Goal: Transaction & Acquisition: Purchase product/service

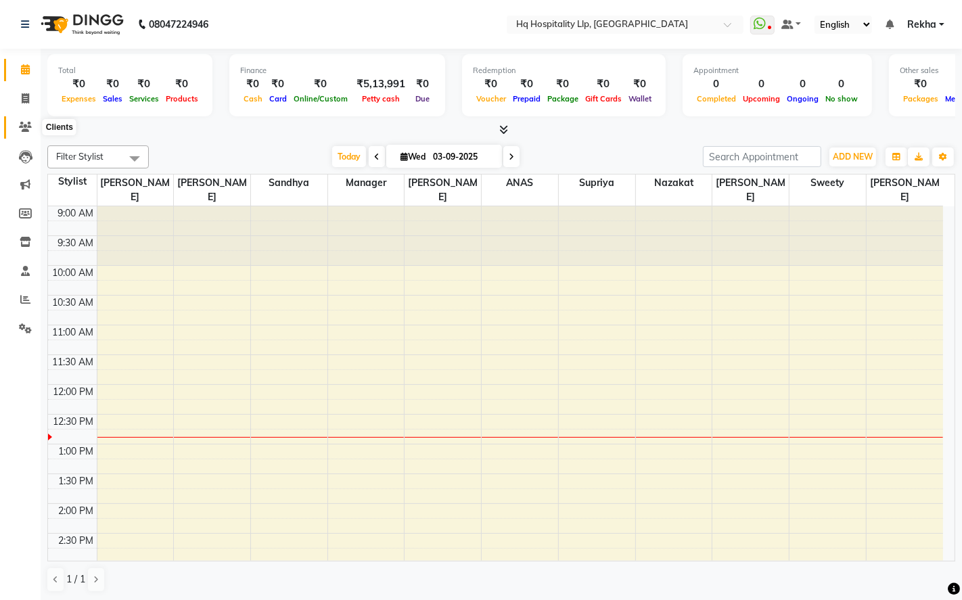
click at [22, 125] on icon at bounding box center [25, 127] width 13 height 10
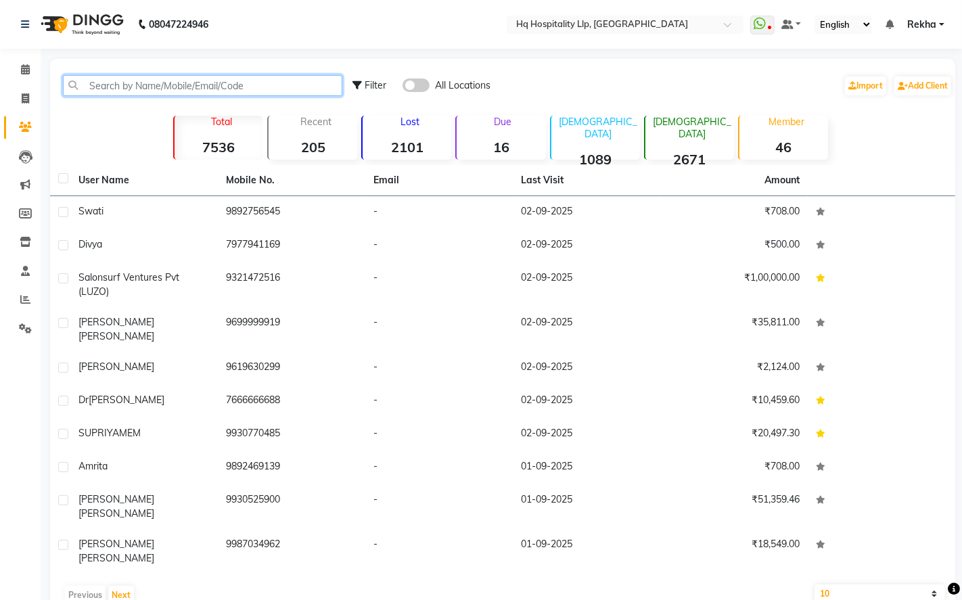
click at [139, 83] on input "text" at bounding box center [202, 85] width 279 height 21
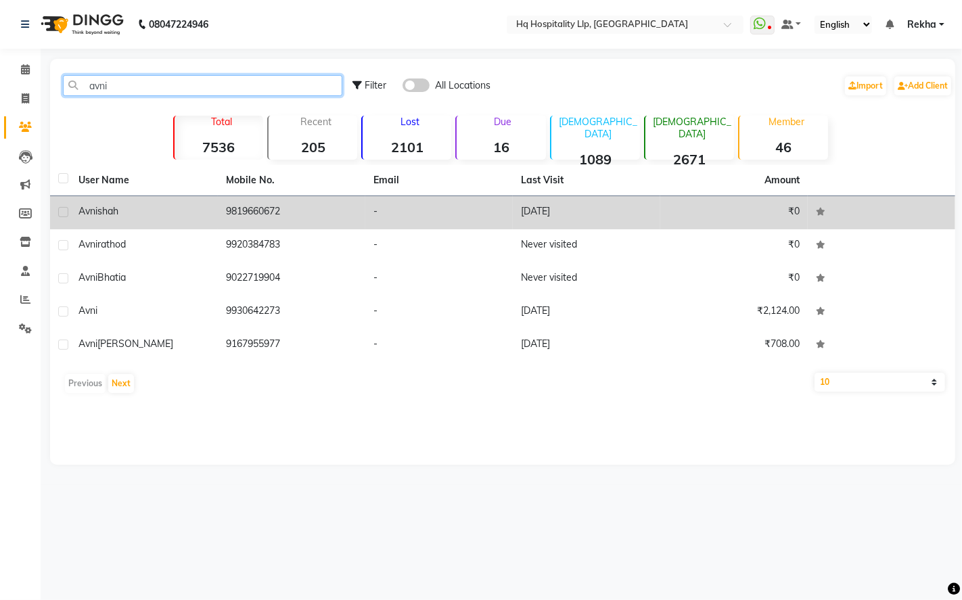
type input "avni"
click at [114, 217] on div "[PERSON_NAME]" at bounding box center [143, 211] width 131 height 14
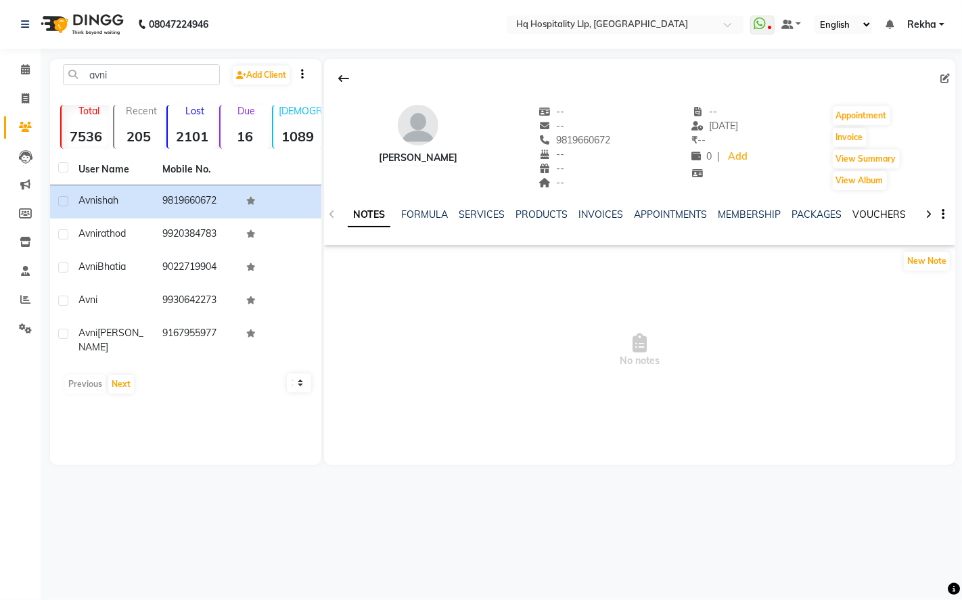
click at [884, 213] on link "VOUCHERS" at bounding box center [879, 214] width 53 height 12
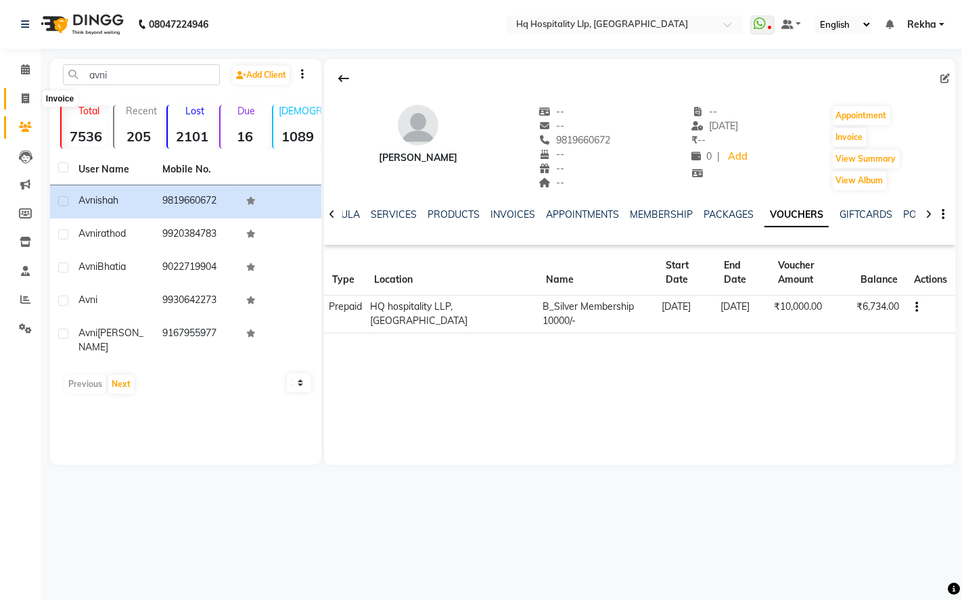
click at [19, 102] on span at bounding box center [26, 99] width 24 height 16
select select "7197"
select select "service"
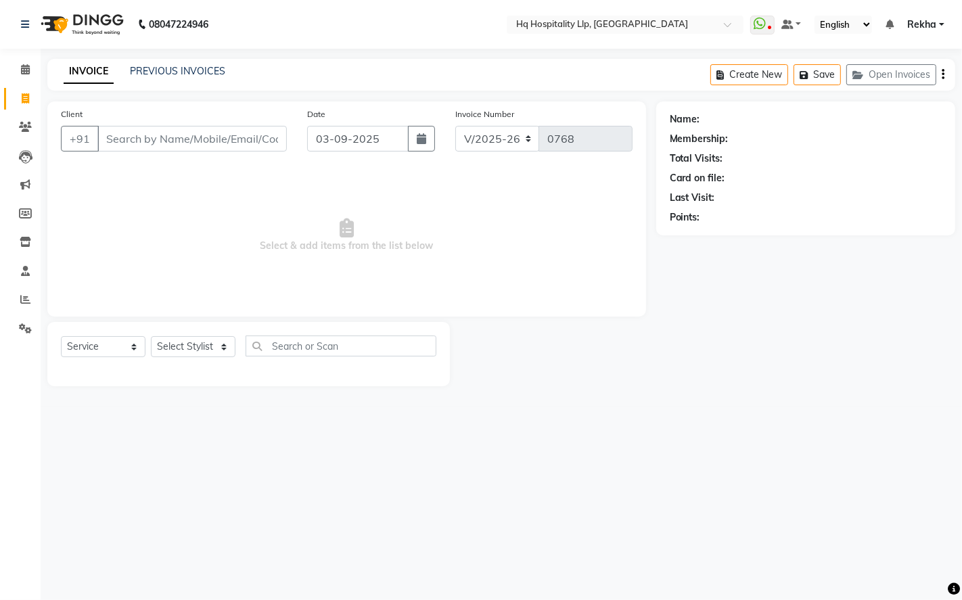
click at [150, 145] on input "Client" at bounding box center [191, 139] width 189 height 26
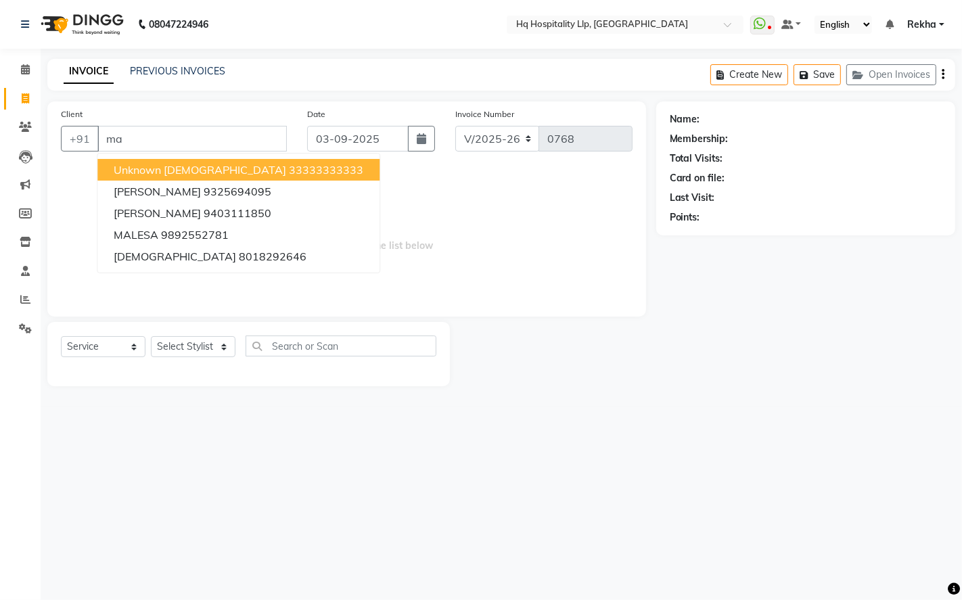
type input "m"
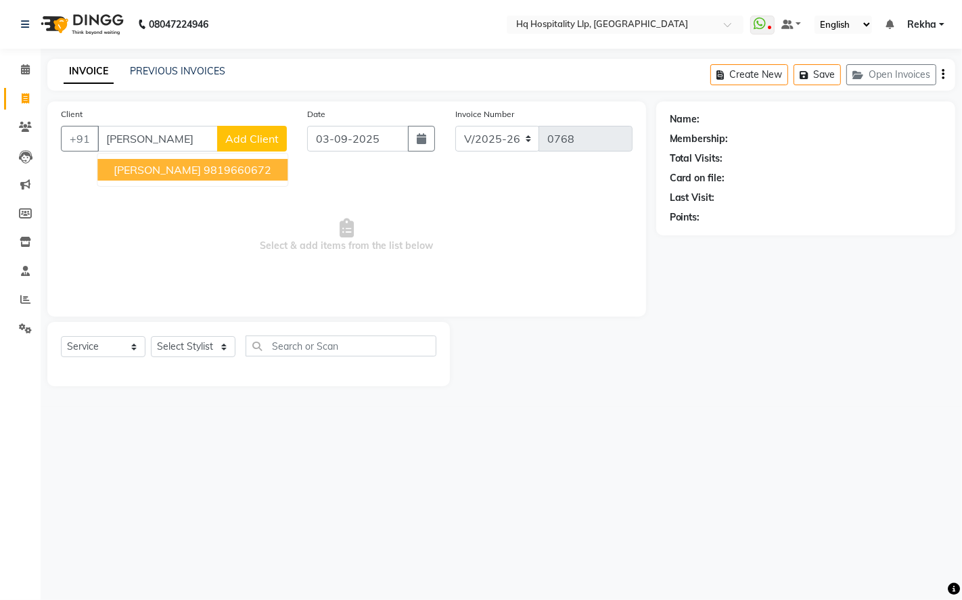
click at [204, 163] on ngb-highlight "9819660672" at bounding box center [238, 170] width 68 height 14
type input "9819660672"
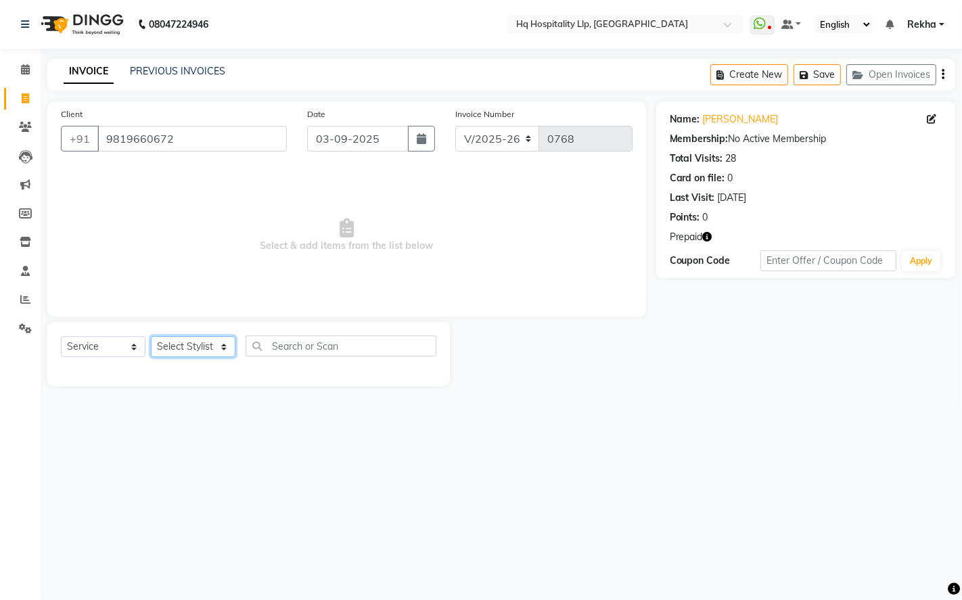
click at [219, 343] on select "Select Stylist ANAS Manager [PERSON_NAME] Staff [PERSON_NAME] Sandhya [PERSON_N…" at bounding box center [193, 346] width 85 height 21
select select "61253"
click at [151, 337] on select "Select Stylist ANAS Manager [PERSON_NAME] Staff [PERSON_NAME] Sandhya [PERSON_N…" at bounding box center [193, 346] width 85 height 21
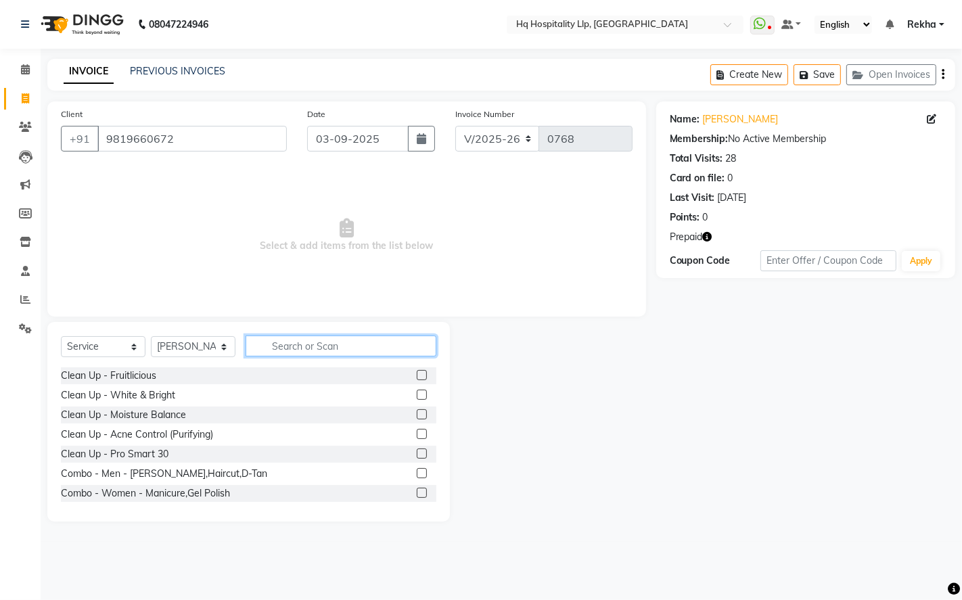
click at [333, 342] on input "text" at bounding box center [341, 346] width 191 height 21
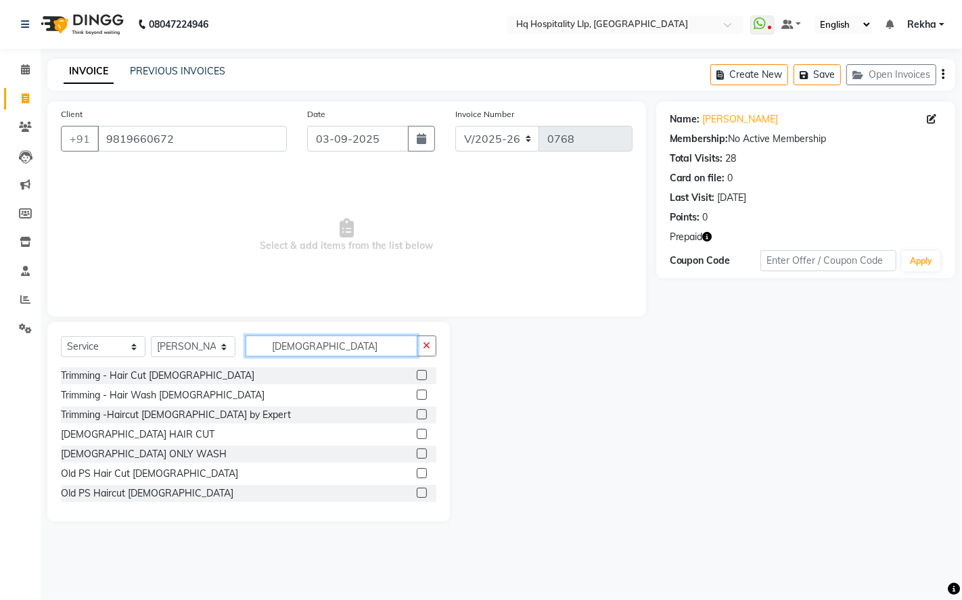
type input "[DEMOGRAPHIC_DATA]"
click at [417, 375] on label at bounding box center [422, 375] width 10 height 10
click at [417, 375] on input "checkbox" at bounding box center [421, 376] width 9 height 9
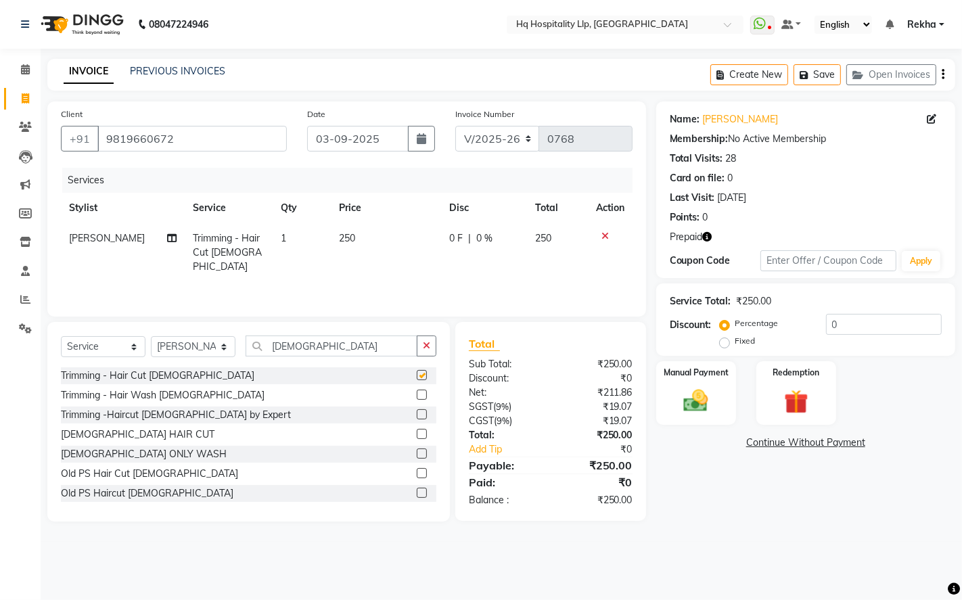
checkbox input "false"
click at [369, 348] on input "[DEMOGRAPHIC_DATA]" at bounding box center [332, 346] width 172 height 21
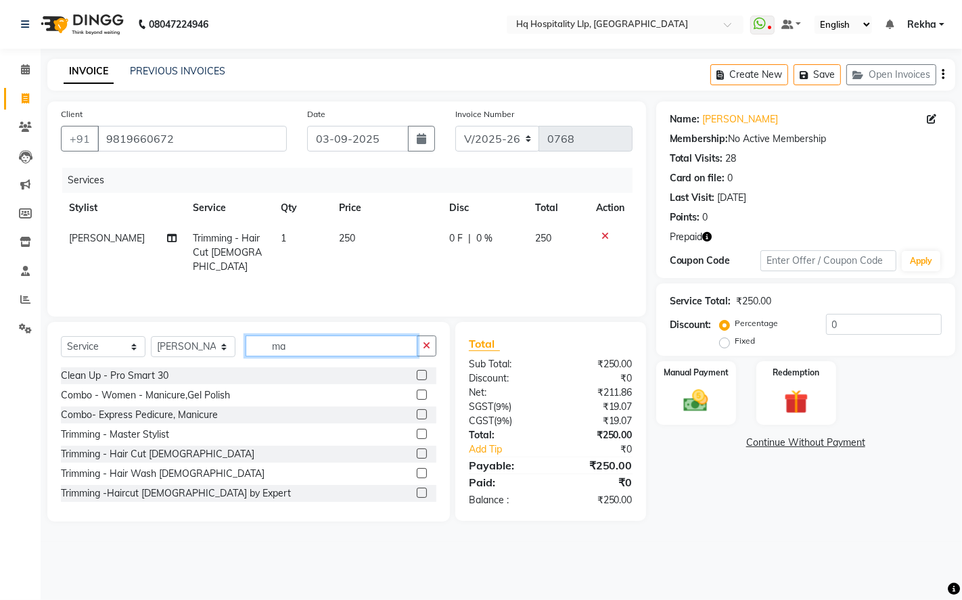
type input "m"
type input "beard"
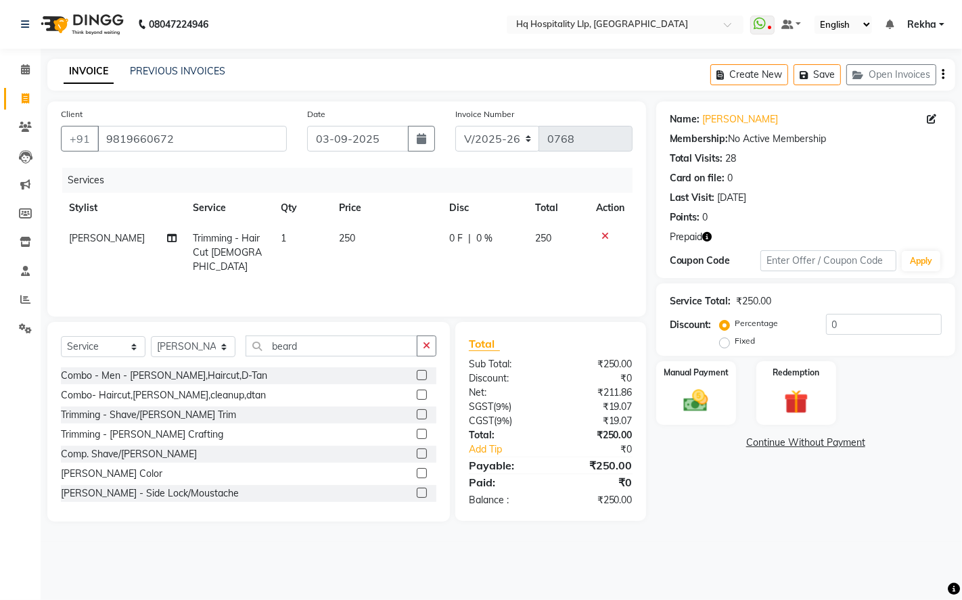
click at [417, 436] on label at bounding box center [422, 434] width 10 height 10
click at [417, 436] on input "checkbox" at bounding box center [421, 434] width 9 height 9
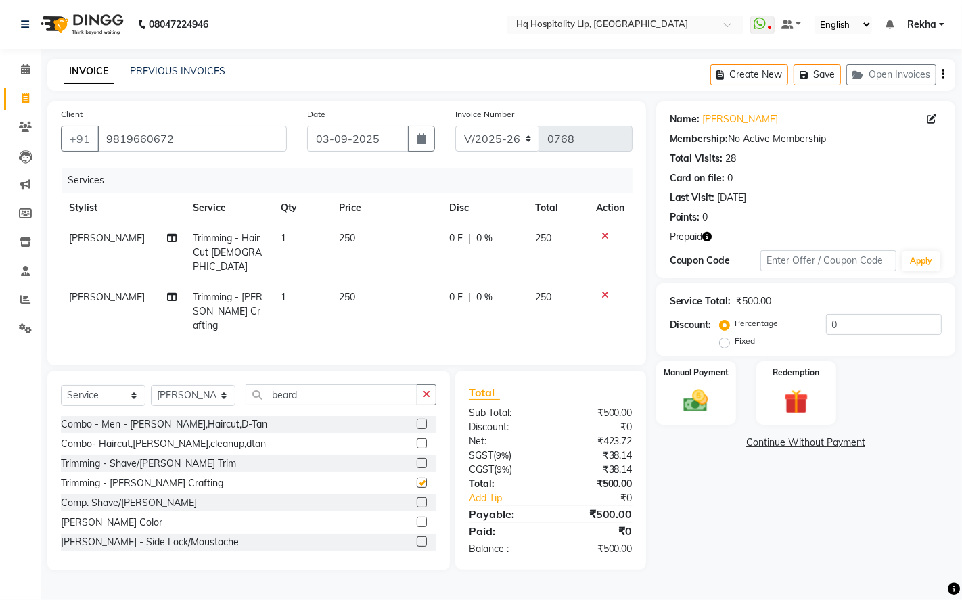
checkbox input "false"
click at [781, 401] on img at bounding box center [795, 402] width 41 height 32
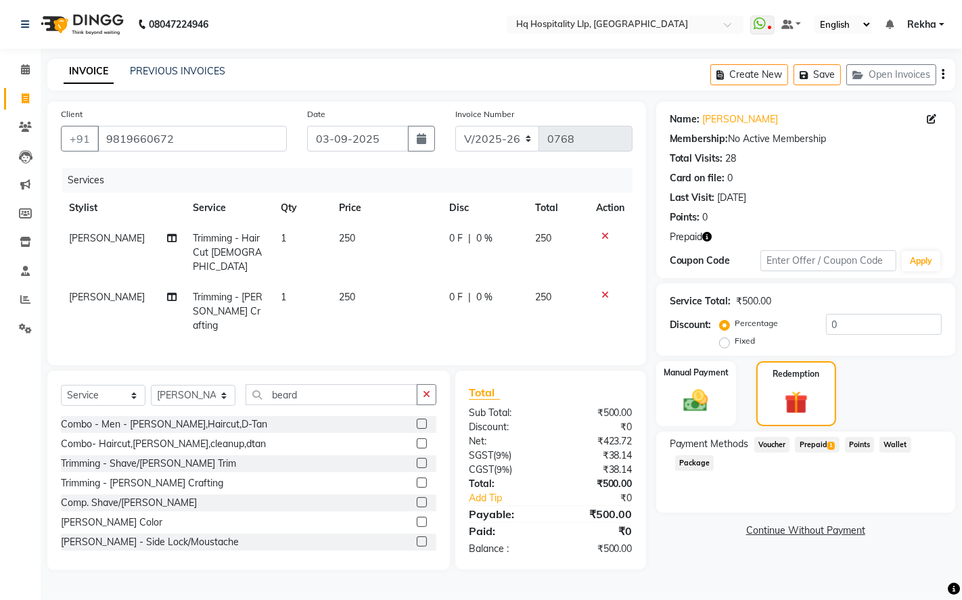
click at [814, 451] on span "Prepaid 1" at bounding box center [817, 445] width 44 height 16
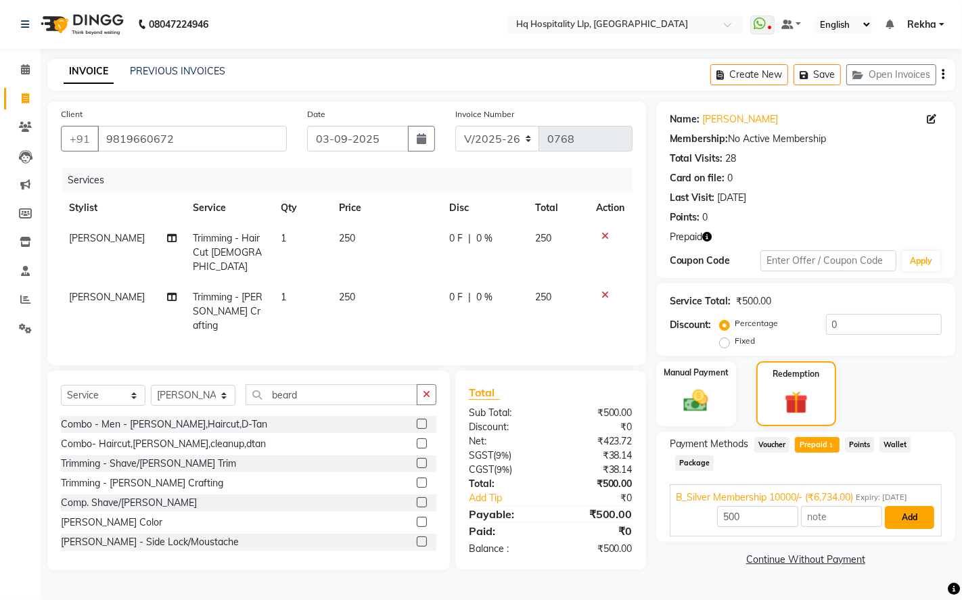
click at [897, 518] on button "Add" at bounding box center [909, 517] width 49 height 23
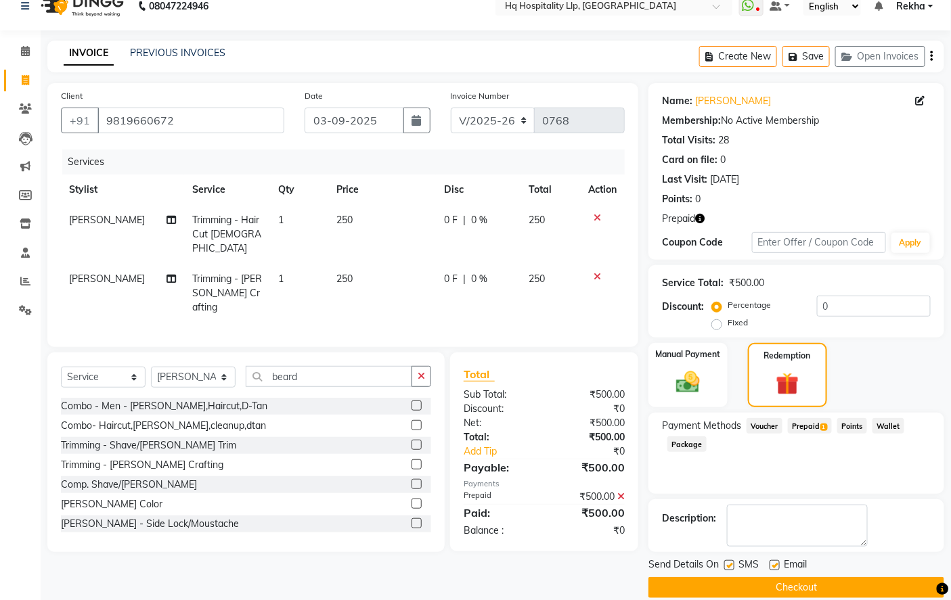
scroll to position [36, 0]
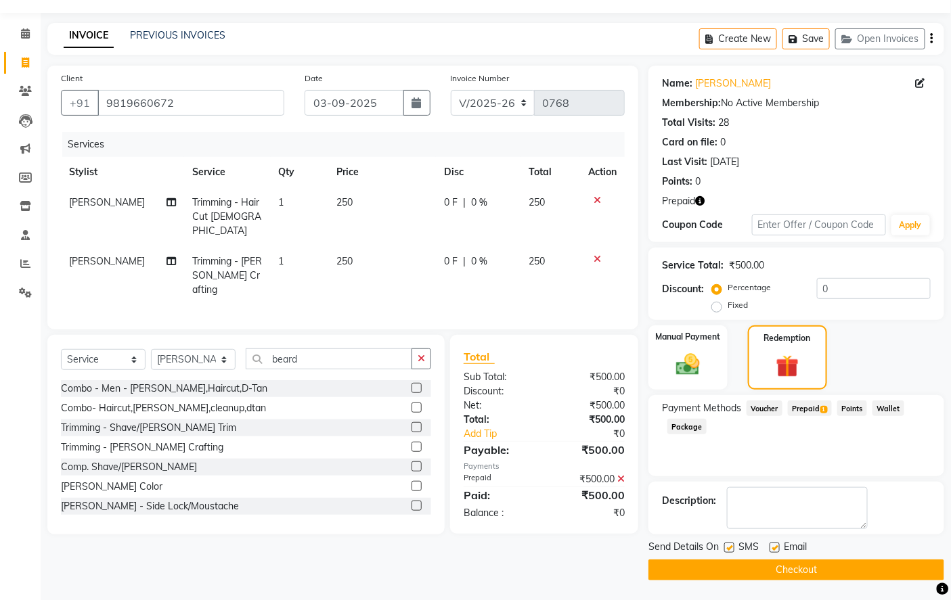
click at [829, 560] on button "Checkout" at bounding box center [796, 570] width 296 height 21
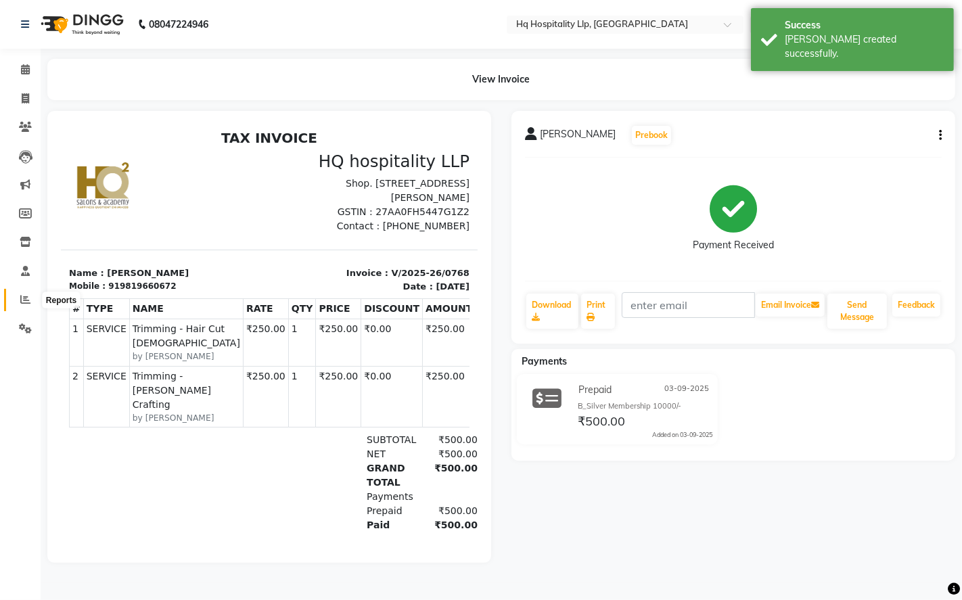
drag, startPoint x: 17, startPoint y: 298, endPoint x: 23, endPoint y: 305, distance: 9.1
click at [18, 299] on span at bounding box center [26, 300] width 24 height 16
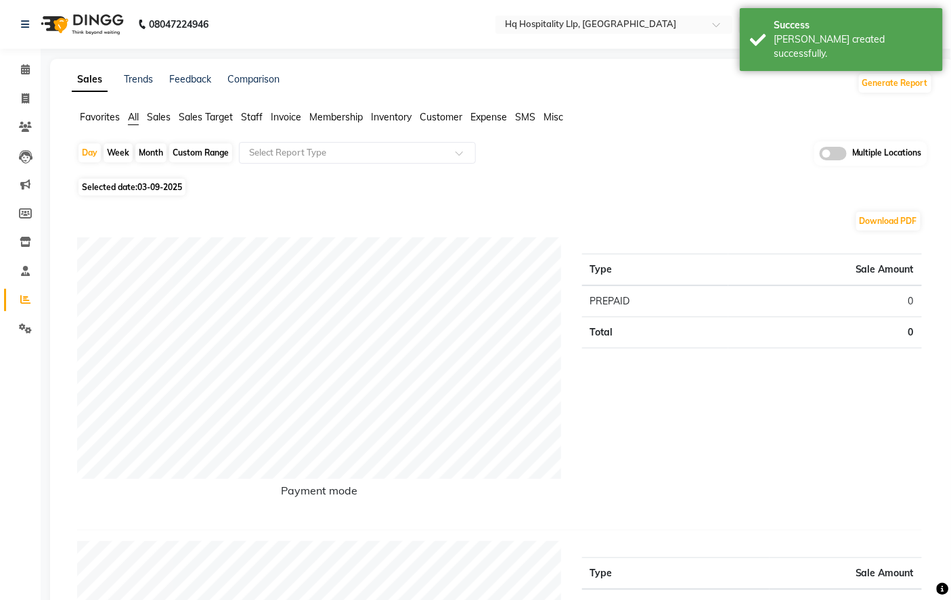
drag, startPoint x: 252, startPoint y: 116, endPoint x: 269, endPoint y: 167, distance: 54.4
click at [252, 116] on span "Staff" at bounding box center [252, 117] width 22 height 12
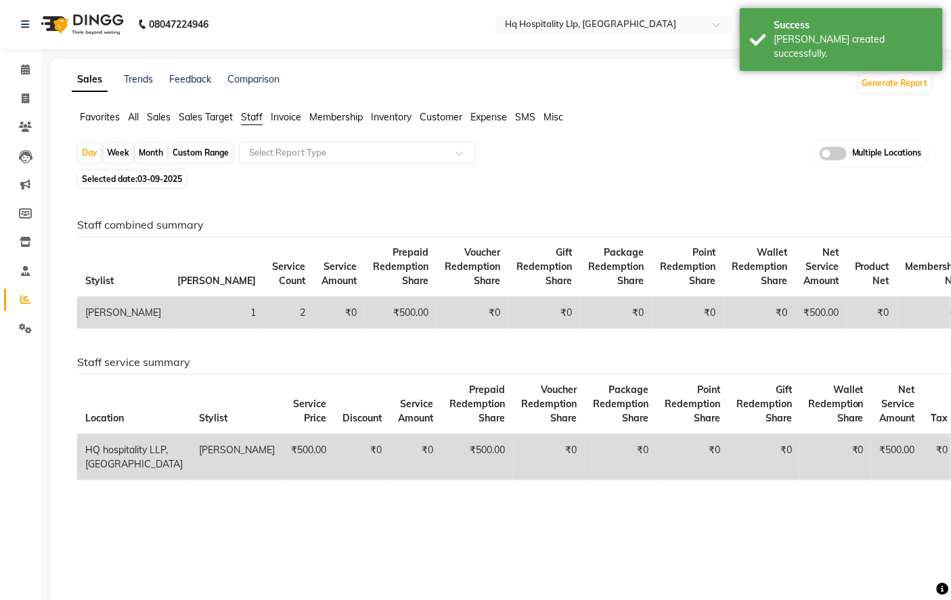
click at [149, 154] on div "Month" at bounding box center [150, 152] width 31 height 19
select select "9"
select select "2025"
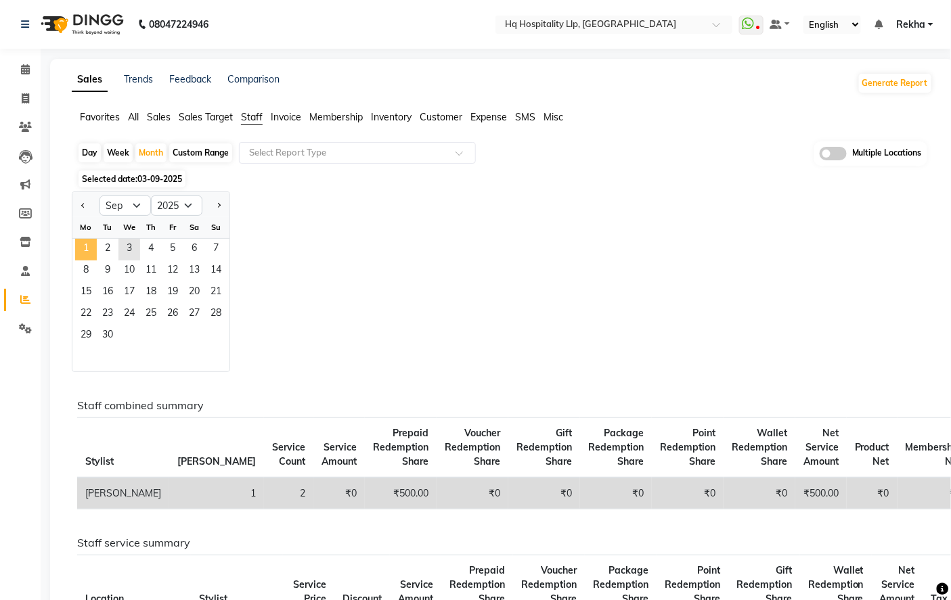
click at [89, 251] on span "1" at bounding box center [86, 250] width 22 height 22
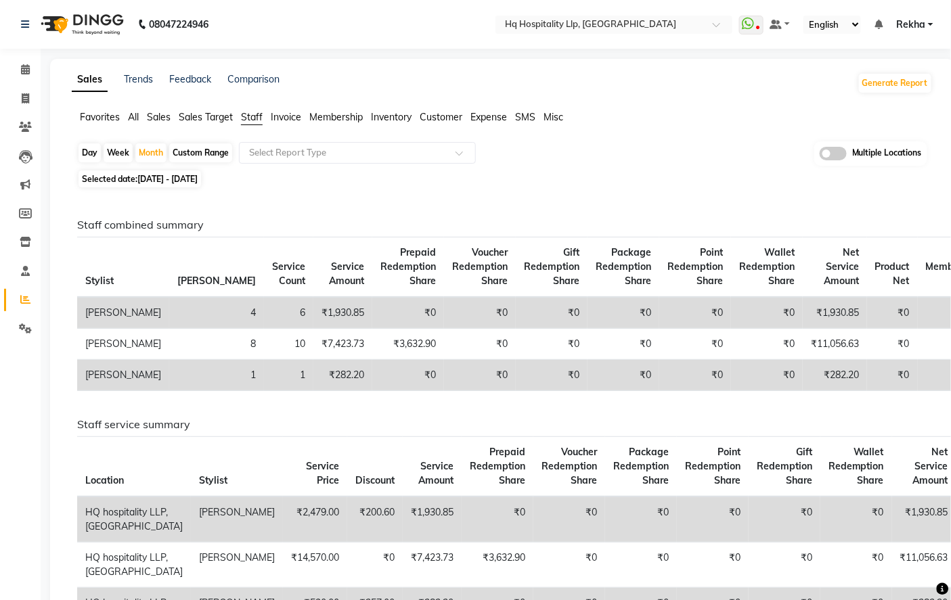
click at [91, 151] on div "Day" at bounding box center [89, 152] width 22 height 19
select select "9"
select select "2025"
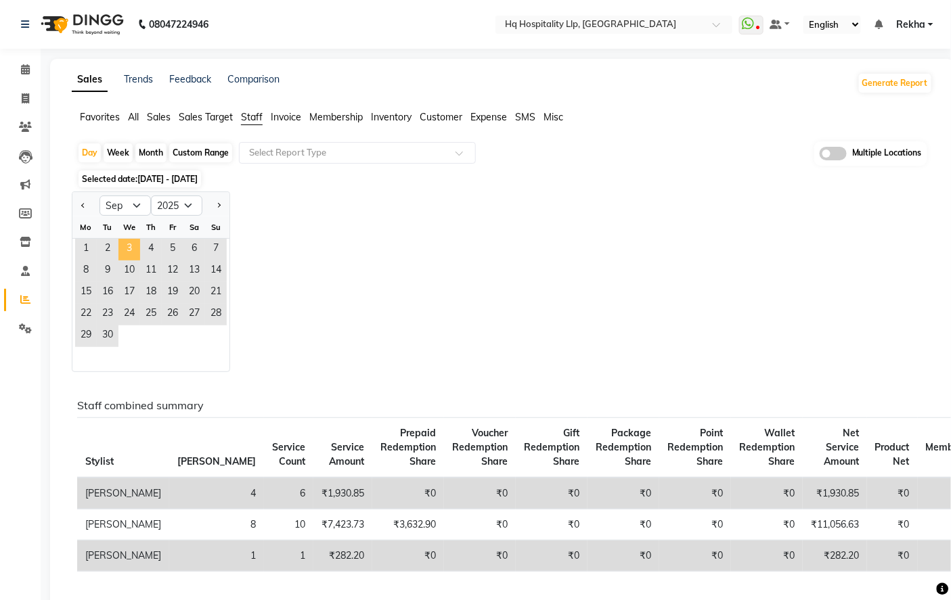
click at [133, 245] on span "3" at bounding box center [129, 250] width 22 height 22
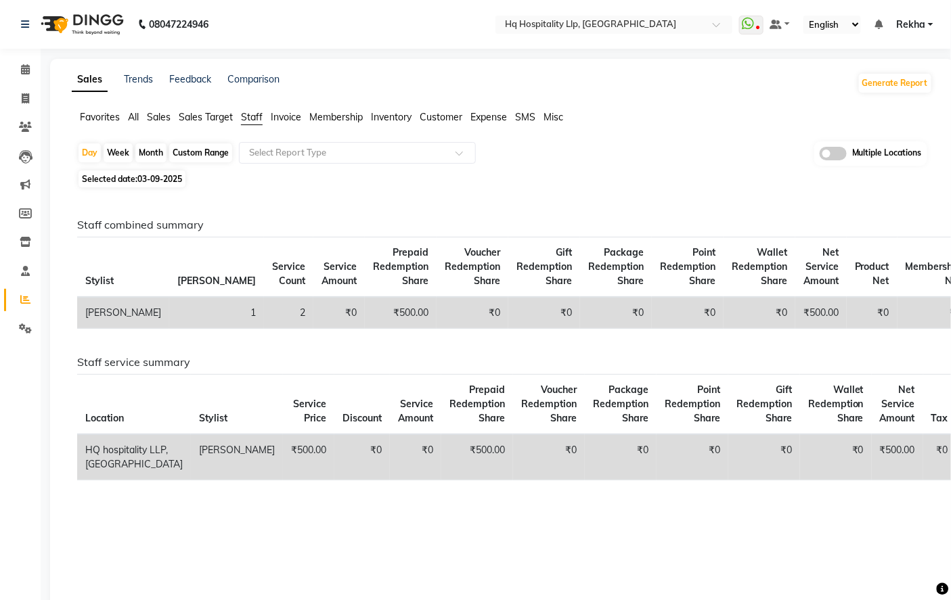
click at [106, 247] on th "Stylist" at bounding box center [123, 268] width 92 height 60
click at [83, 151] on div "Day" at bounding box center [89, 152] width 22 height 19
select select "9"
select select "2025"
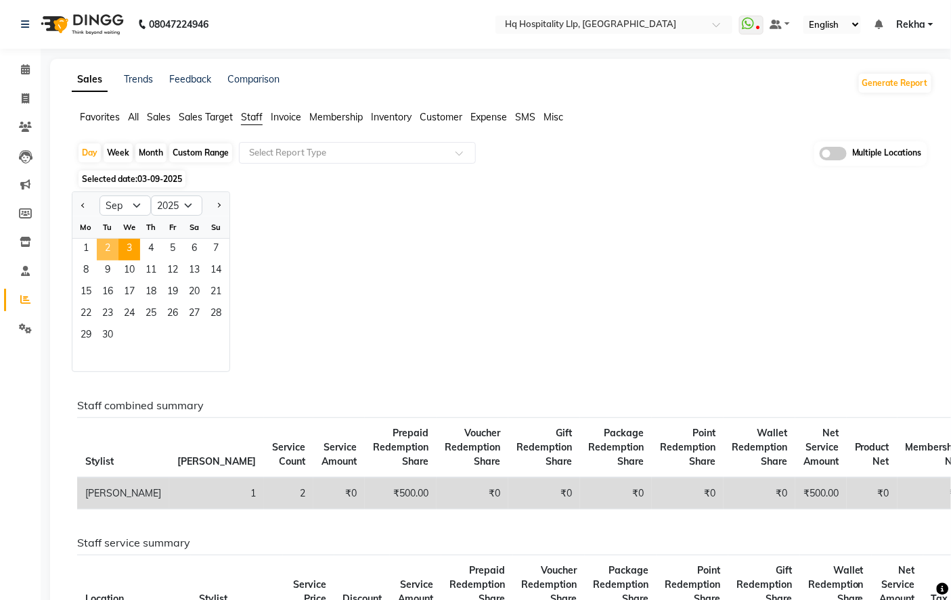
click at [104, 251] on span "2" at bounding box center [108, 250] width 22 height 22
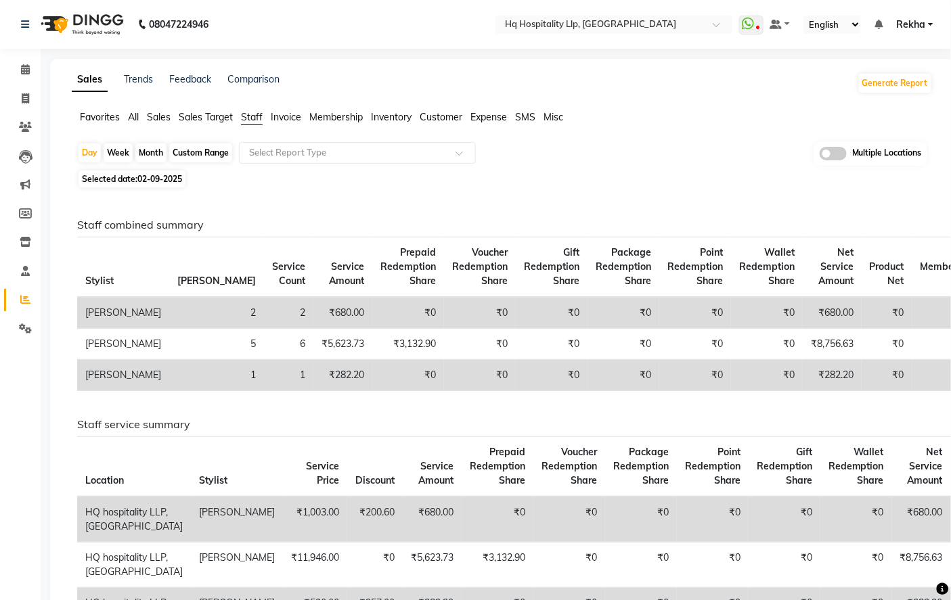
click at [157, 152] on div "Month" at bounding box center [150, 152] width 31 height 19
select select "9"
select select "2025"
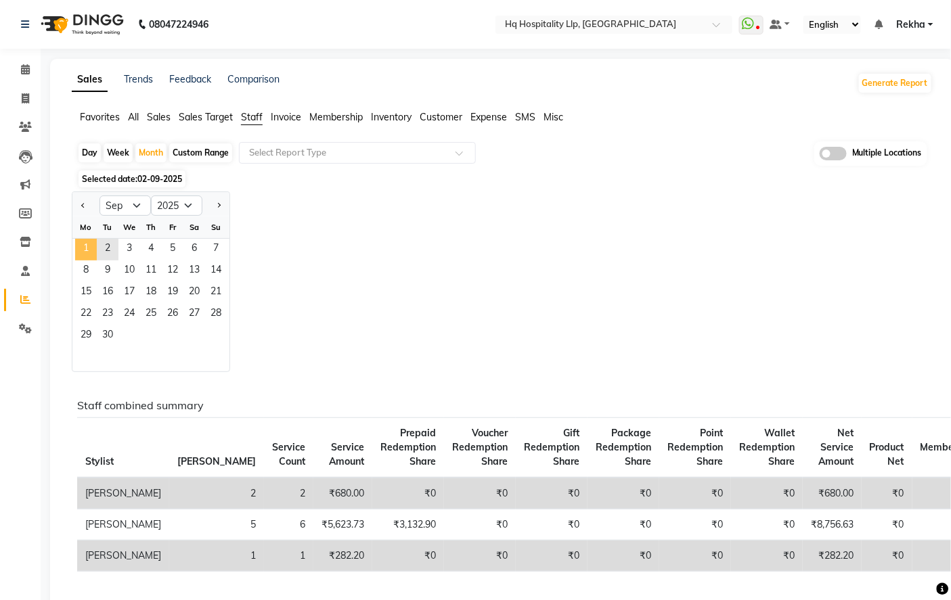
click at [92, 248] on span "1" at bounding box center [86, 250] width 22 height 22
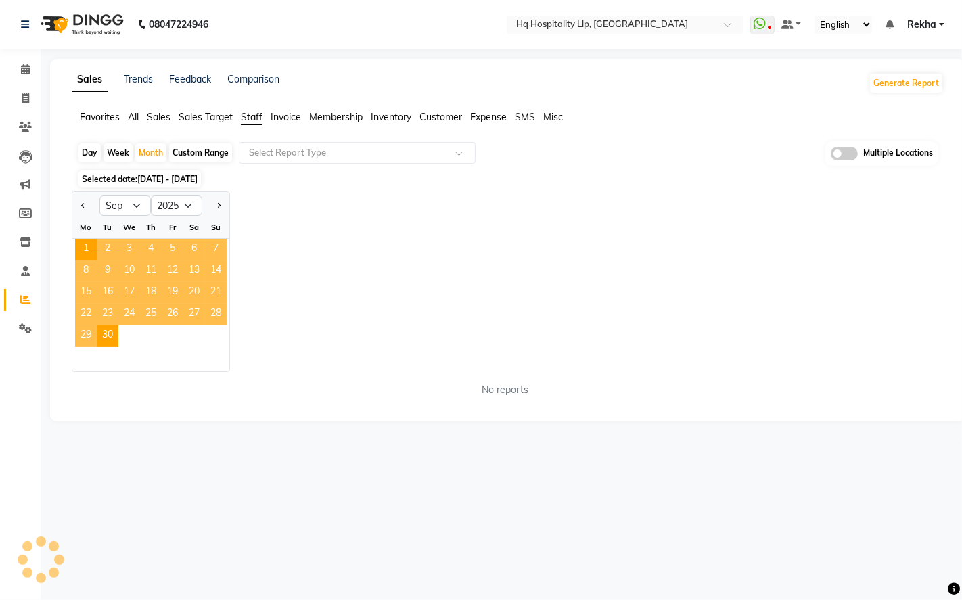
click at [315, 275] on div "Jan Feb Mar Apr May Jun [DATE] Aug Sep Oct Nov [DATE] 2016 2017 2018 2019 2020 …" at bounding box center [508, 282] width 872 height 181
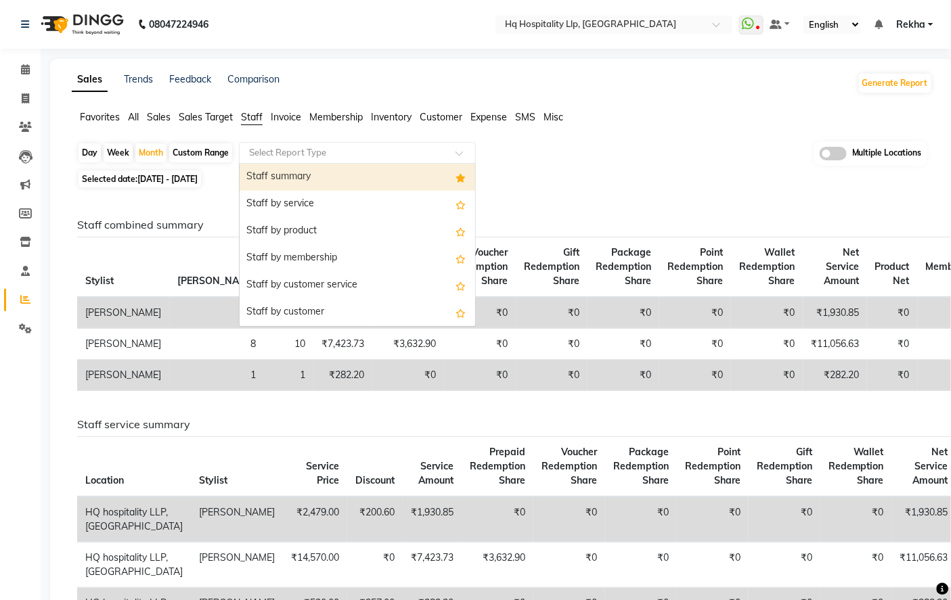
click at [340, 149] on input "text" at bounding box center [343, 153] width 195 height 14
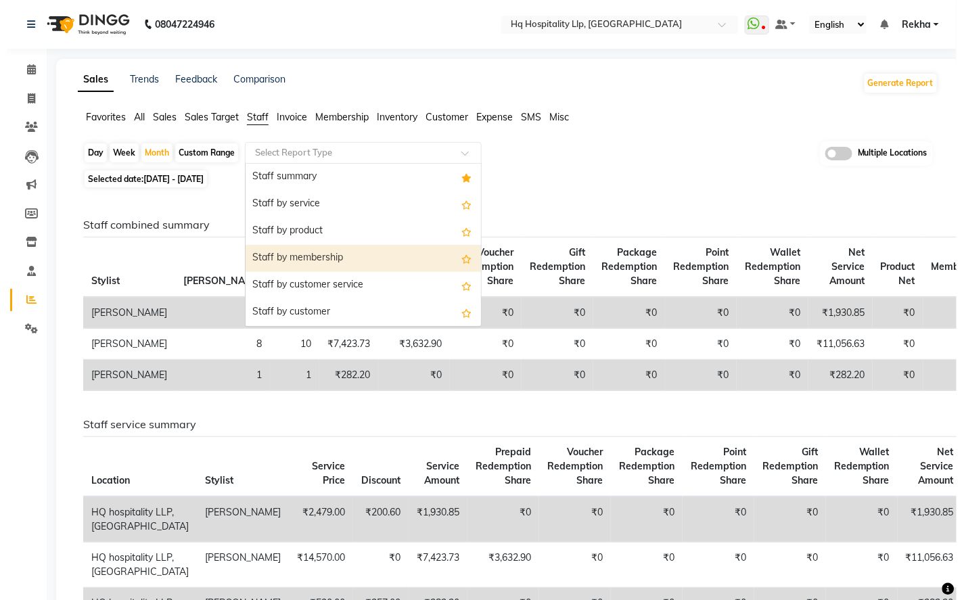
scroll to position [225, 0]
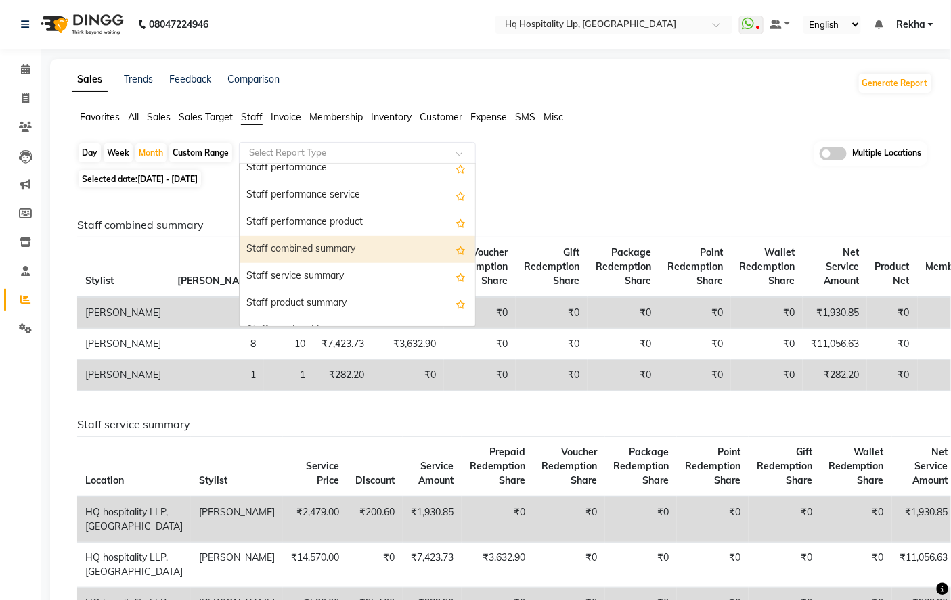
click at [316, 248] on div "Staff combined summary" at bounding box center [357, 249] width 235 height 27
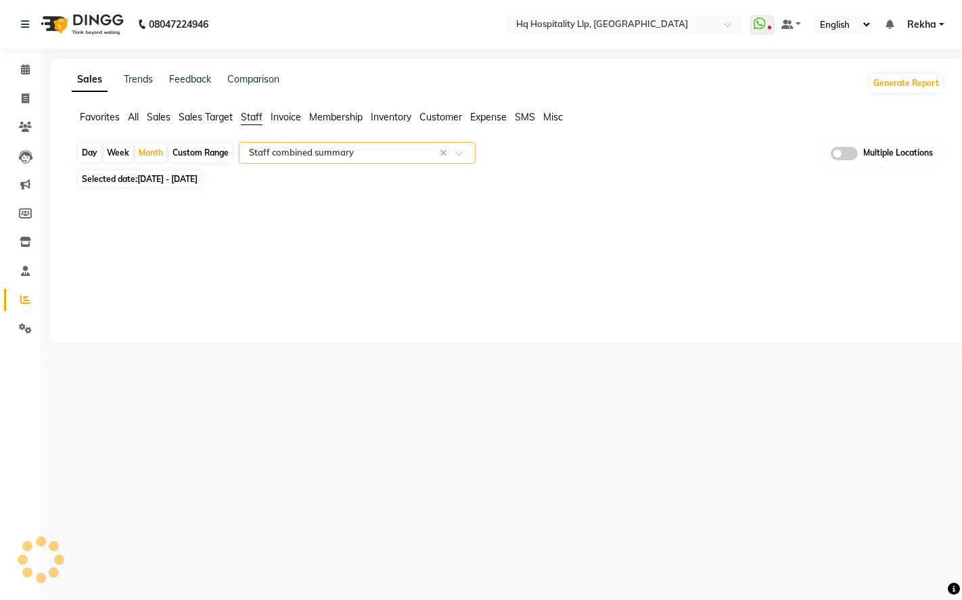
select select "full_report"
select select "csv"
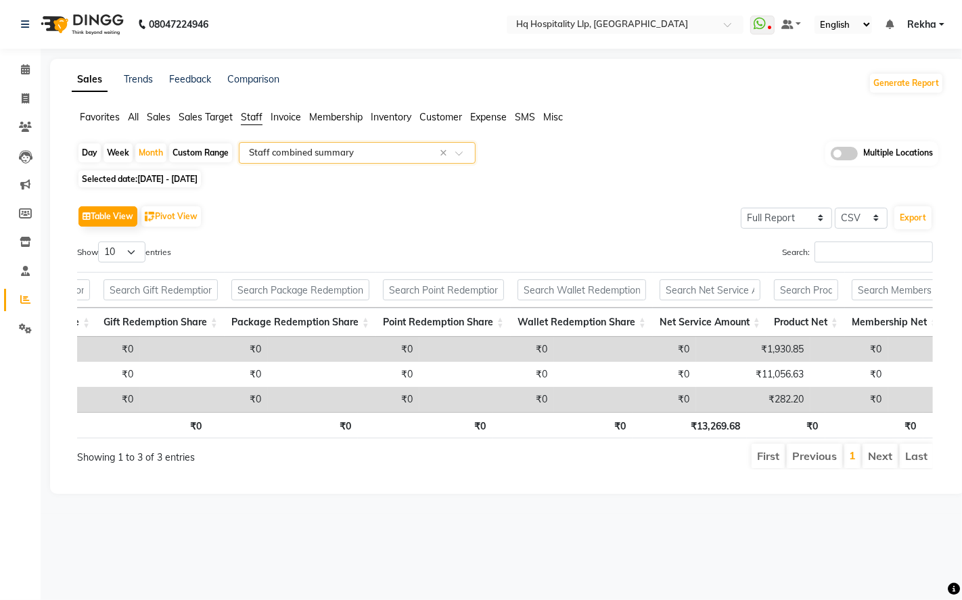
scroll to position [0, 606]
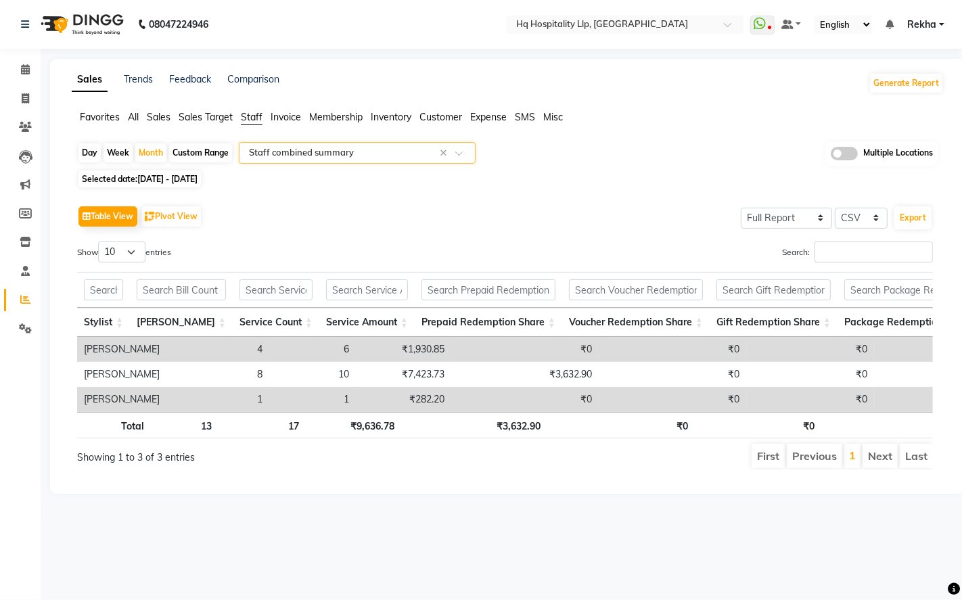
drag, startPoint x: 443, startPoint y: 150, endPoint x: 409, endPoint y: 160, distance: 36.0
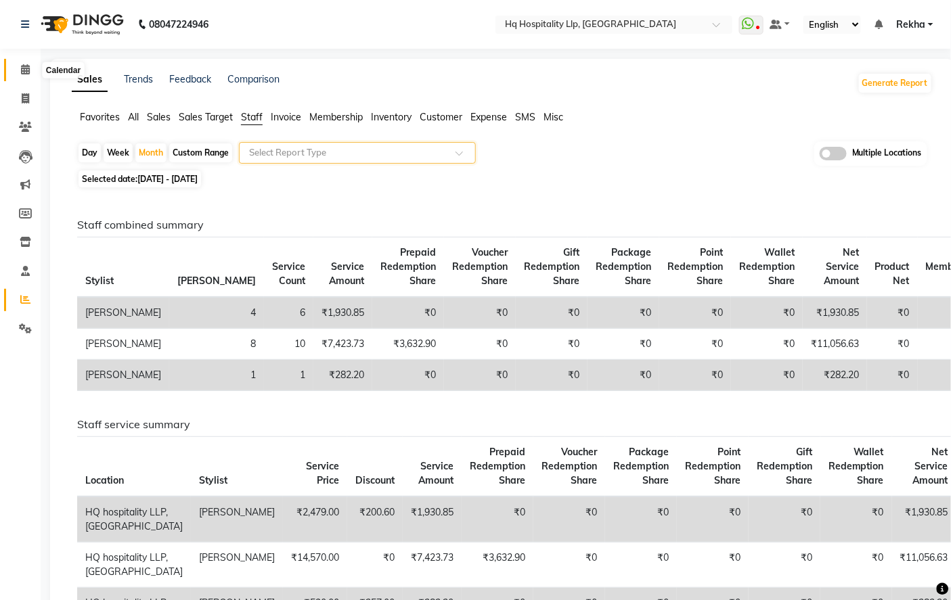
click at [16, 72] on span at bounding box center [26, 70] width 24 height 16
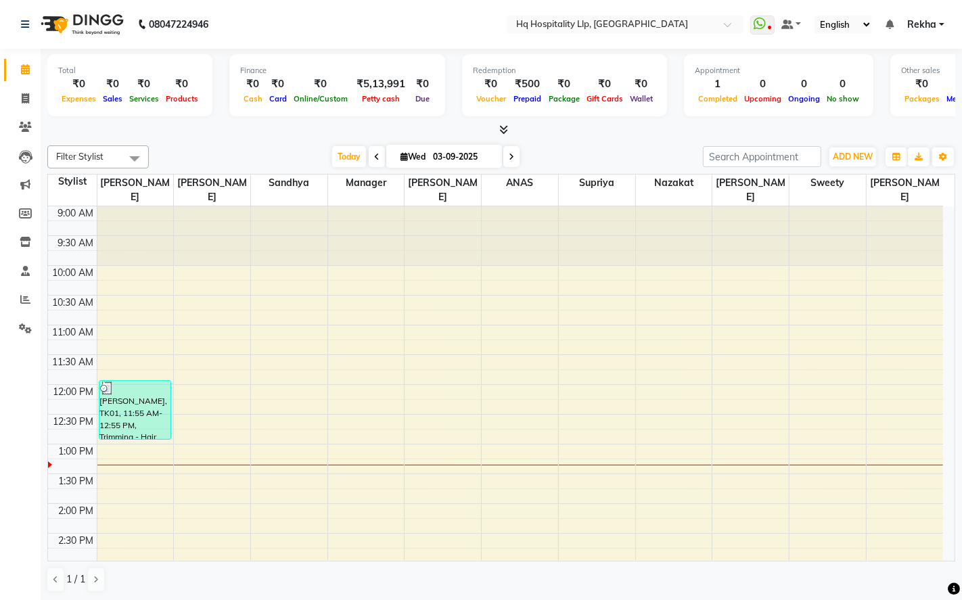
click at [14, 110] on li "Invoice" at bounding box center [20, 99] width 41 height 29
click at [28, 103] on icon at bounding box center [25, 98] width 7 height 10
select select "7197"
select select "service"
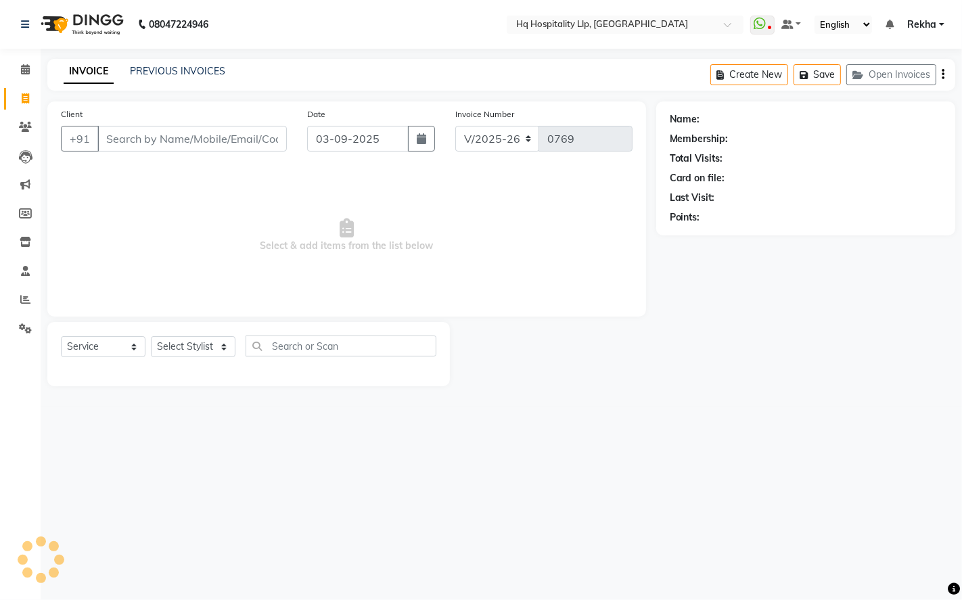
click at [227, 143] on input "Client" at bounding box center [191, 139] width 189 height 26
type input "9870311140"
click at [253, 143] on span "Add Client" at bounding box center [251, 139] width 53 height 14
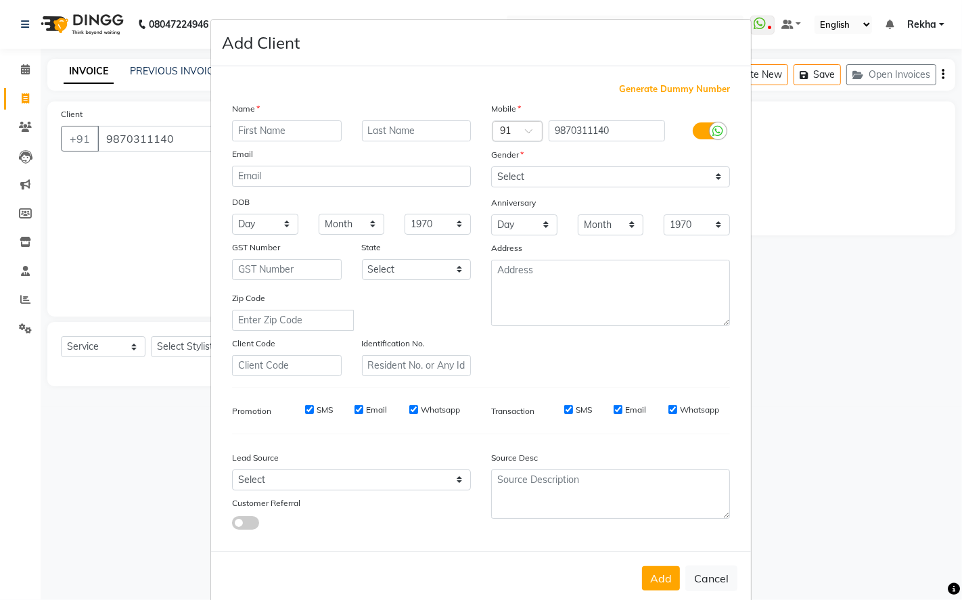
click at [291, 132] on input "text" at bounding box center [287, 130] width 110 height 21
type input "Janvi"
click at [606, 174] on select "Select [DEMOGRAPHIC_DATA] [DEMOGRAPHIC_DATA] Other Prefer Not To Say" at bounding box center [610, 176] width 239 height 21
select select "[DEMOGRAPHIC_DATA]"
click at [491, 166] on select "Select [DEMOGRAPHIC_DATA] [DEMOGRAPHIC_DATA] Other Prefer Not To Say" at bounding box center [610, 176] width 239 height 21
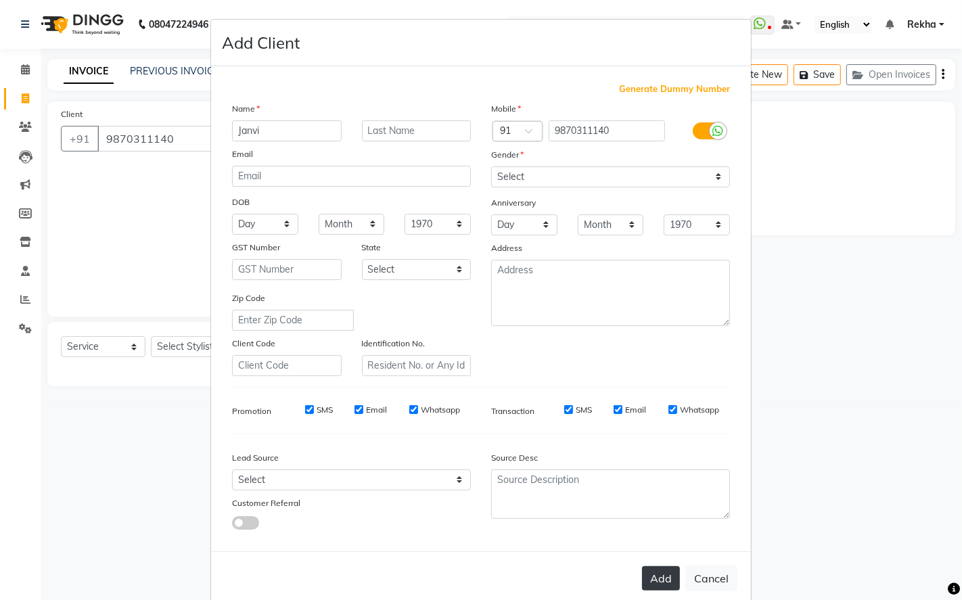
click at [656, 579] on button "Add" at bounding box center [661, 578] width 38 height 24
select select
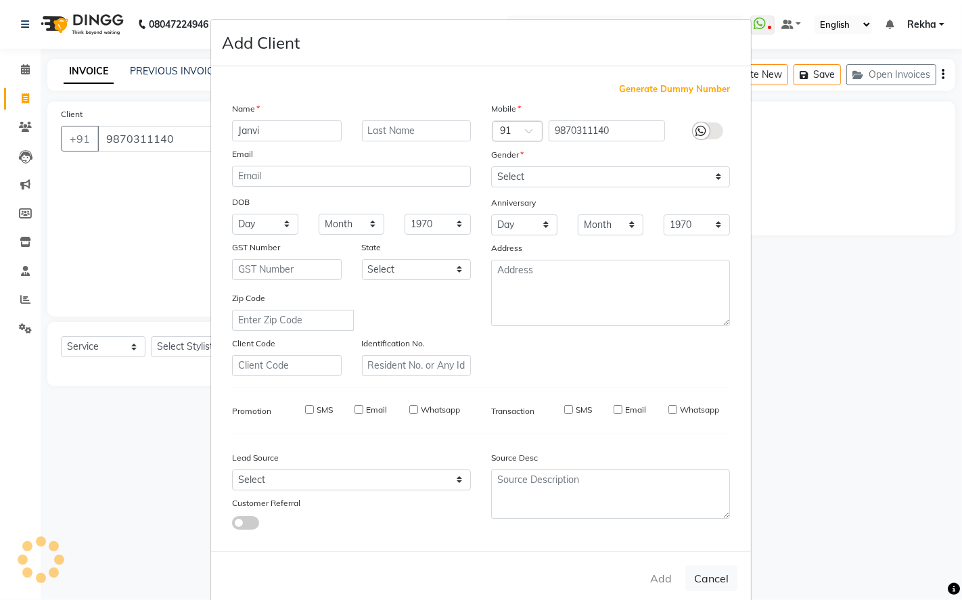
select select
checkbox input "false"
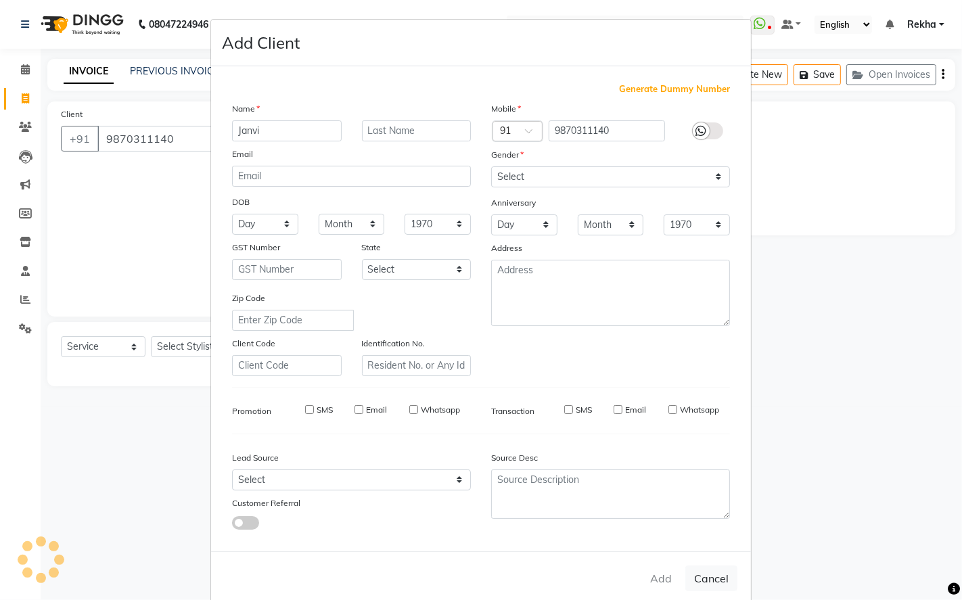
checkbox input "false"
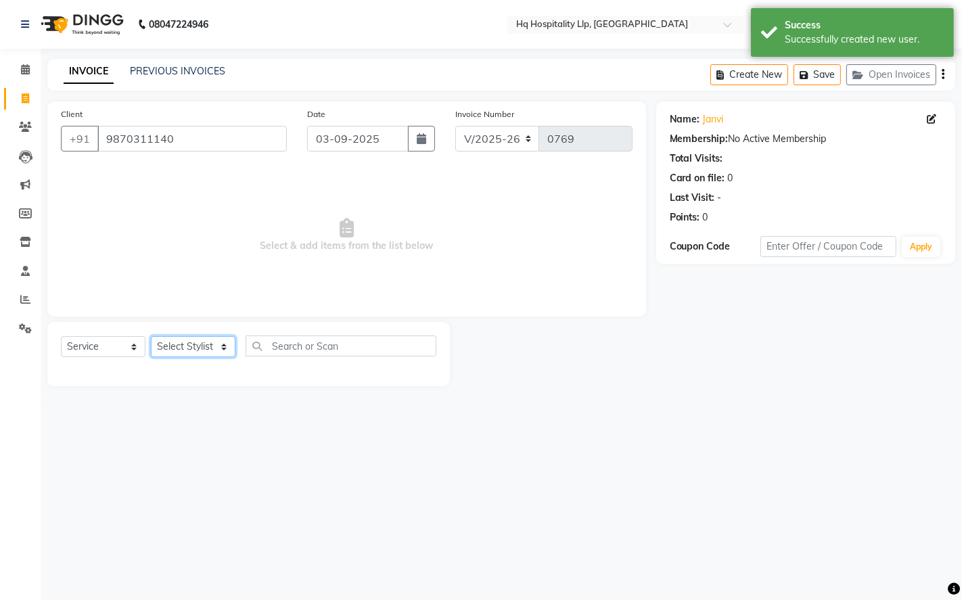
click at [210, 349] on select "Select Stylist ANAS Manager [PERSON_NAME] Staff [PERSON_NAME] Sandhya [PERSON_N…" at bounding box center [193, 346] width 85 height 21
select select "61422"
click at [151, 337] on select "Select Stylist ANAS Manager [PERSON_NAME] Staff [PERSON_NAME] Sandhya [PERSON_N…" at bounding box center [193, 346] width 85 height 21
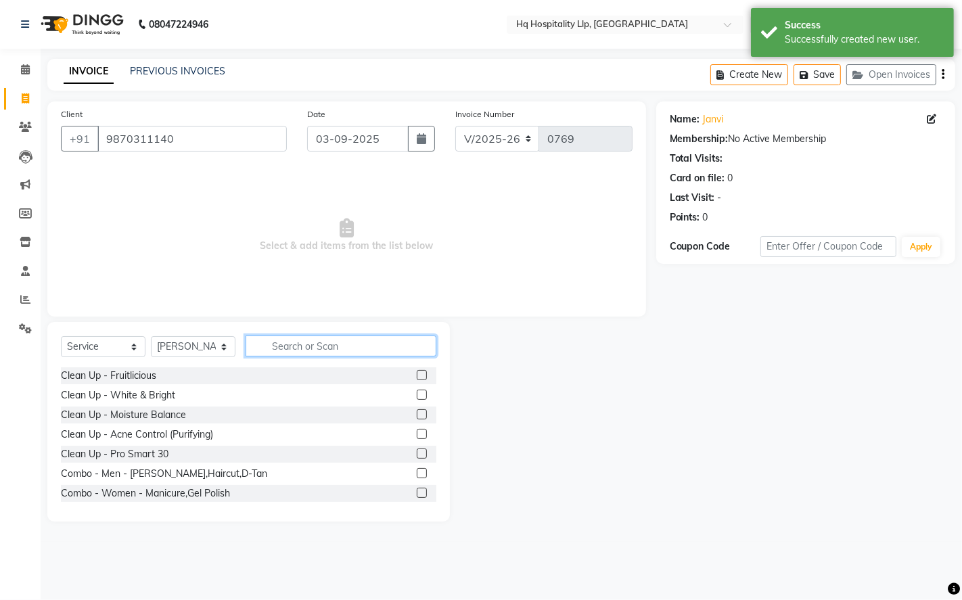
click at [401, 346] on input "text" at bounding box center [341, 346] width 191 height 21
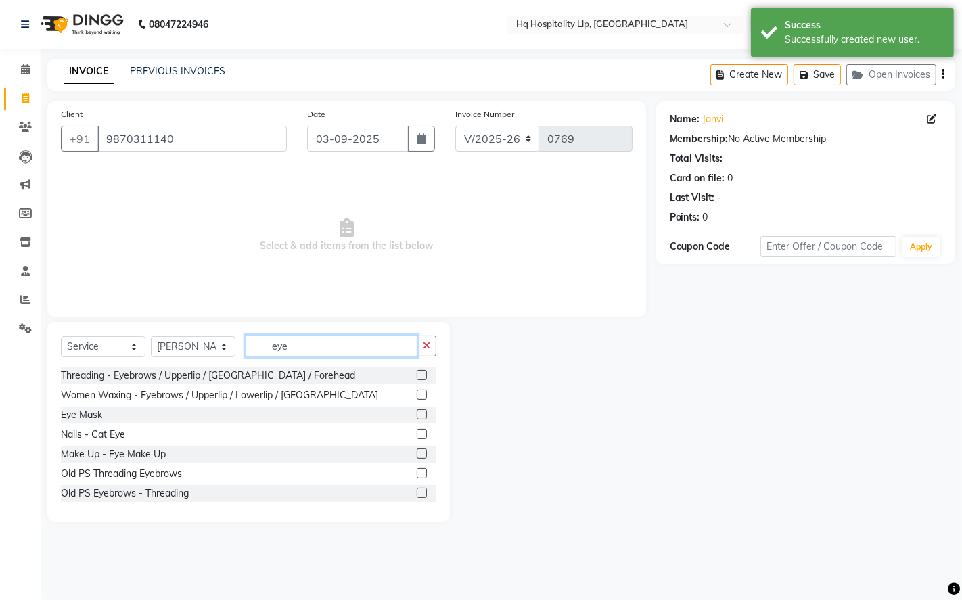
type input "eye"
click at [417, 380] on label at bounding box center [422, 375] width 10 height 10
click at [417, 380] on input "checkbox" at bounding box center [421, 376] width 9 height 9
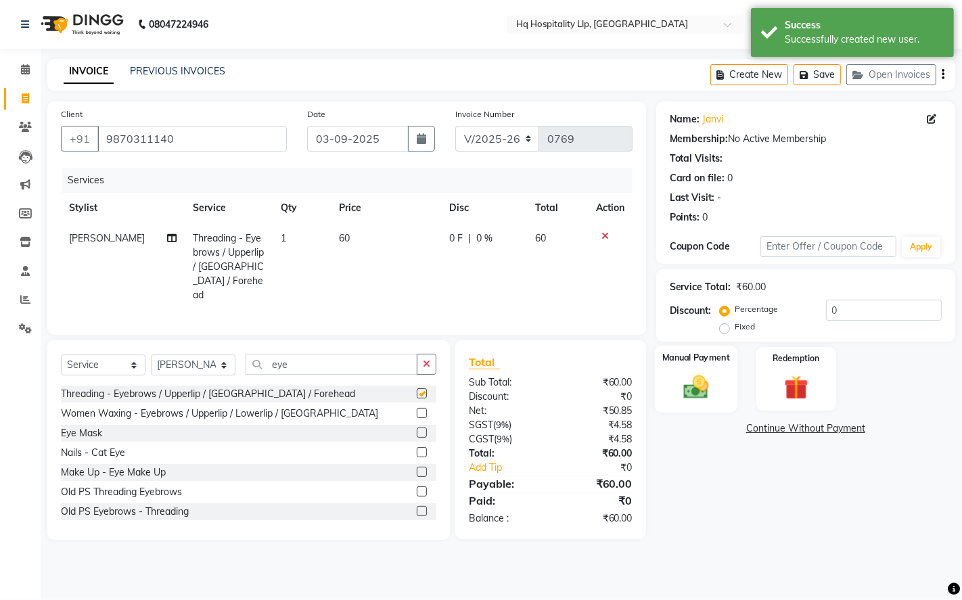
checkbox input "false"
click at [720, 396] on div "Manual Payment" at bounding box center [695, 379] width 83 height 67
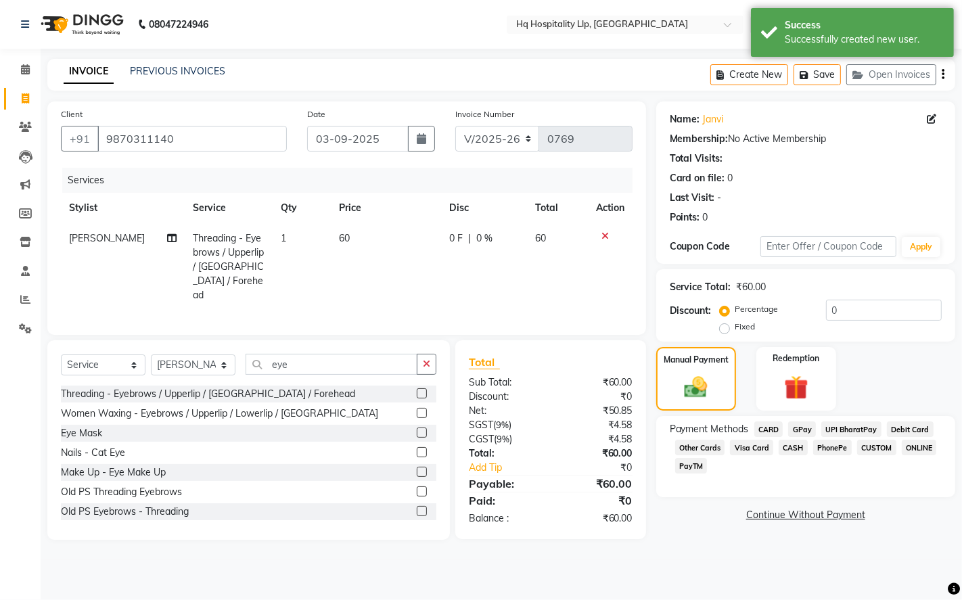
click at [797, 432] on span "GPay" at bounding box center [802, 430] width 28 height 16
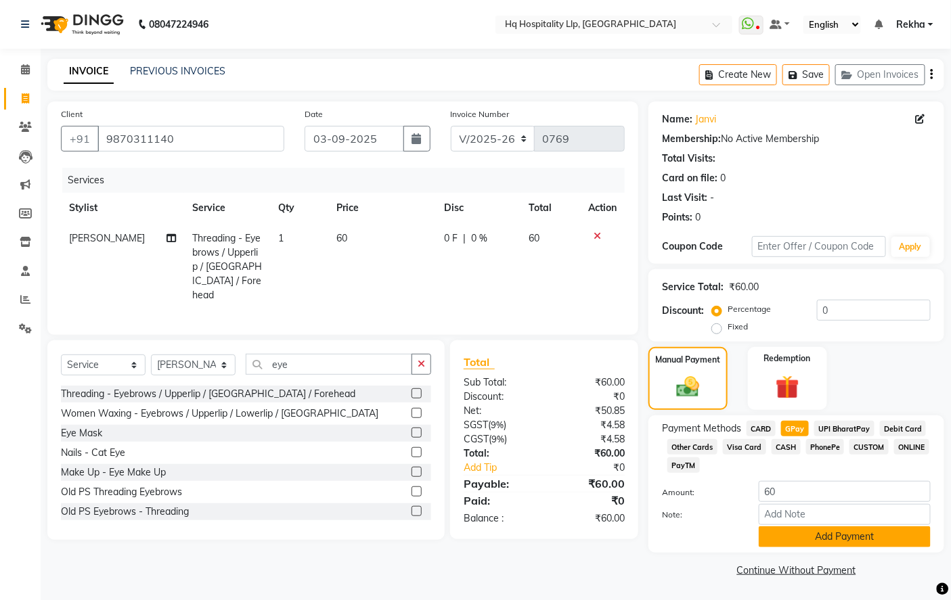
click at [797, 538] on button "Add Payment" at bounding box center [845, 536] width 172 height 21
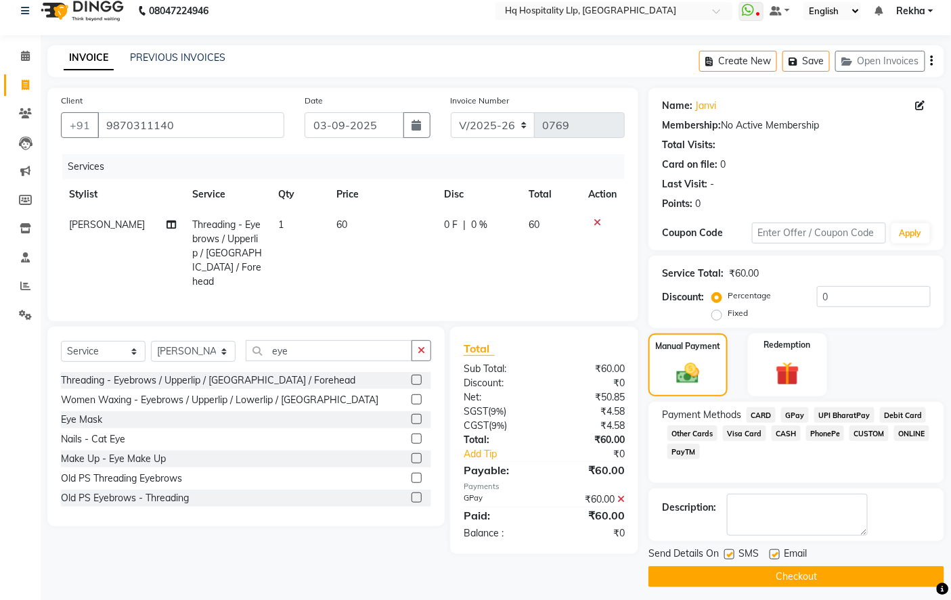
scroll to position [21, 0]
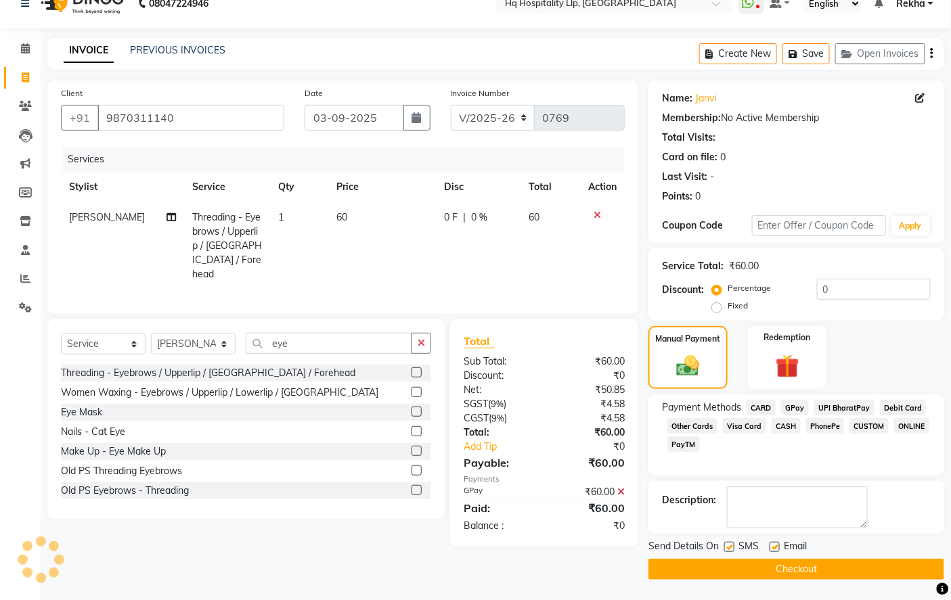
click at [796, 572] on button "Checkout" at bounding box center [796, 569] width 296 height 21
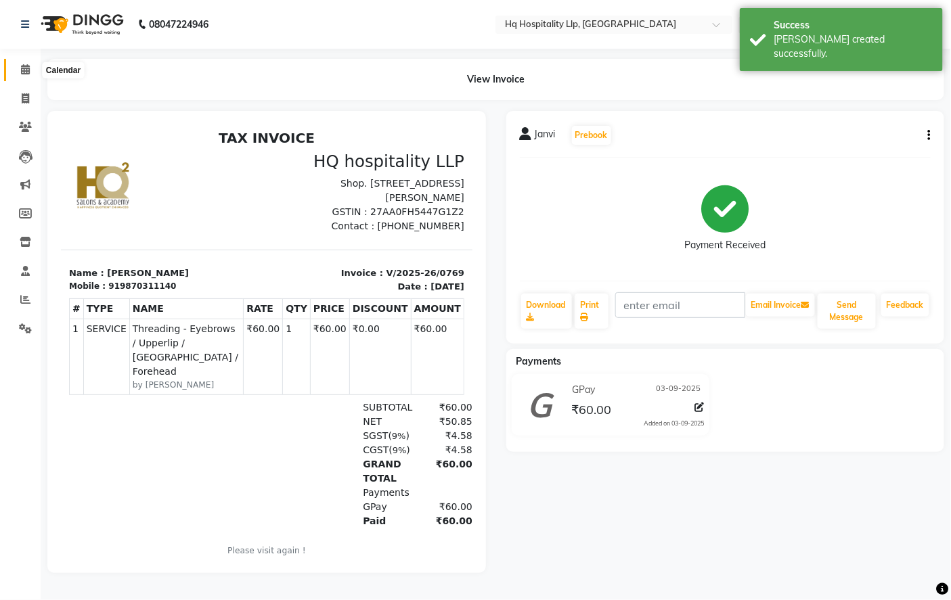
click at [24, 70] on icon at bounding box center [25, 69] width 9 height 10
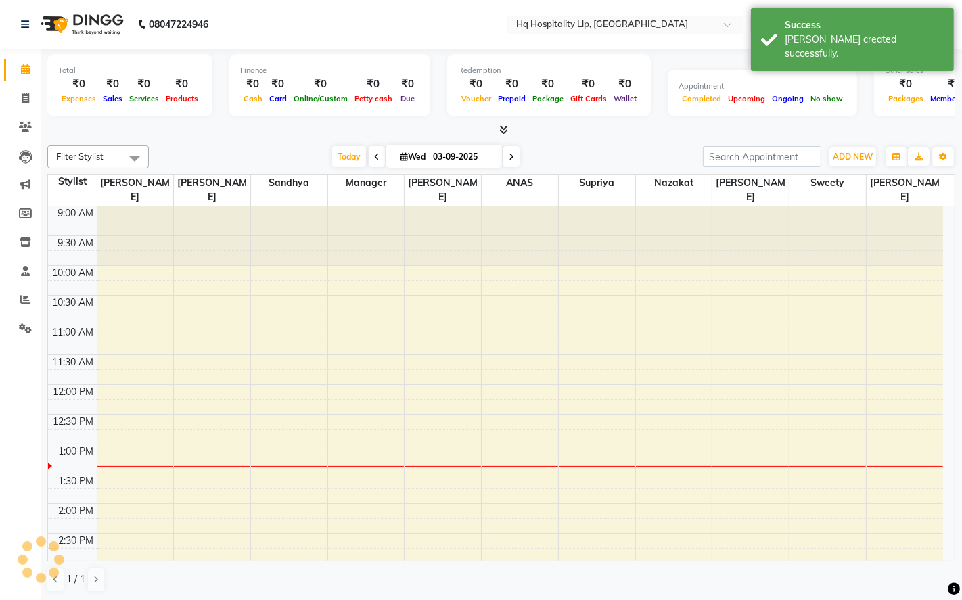
scroll to position [240, 0]
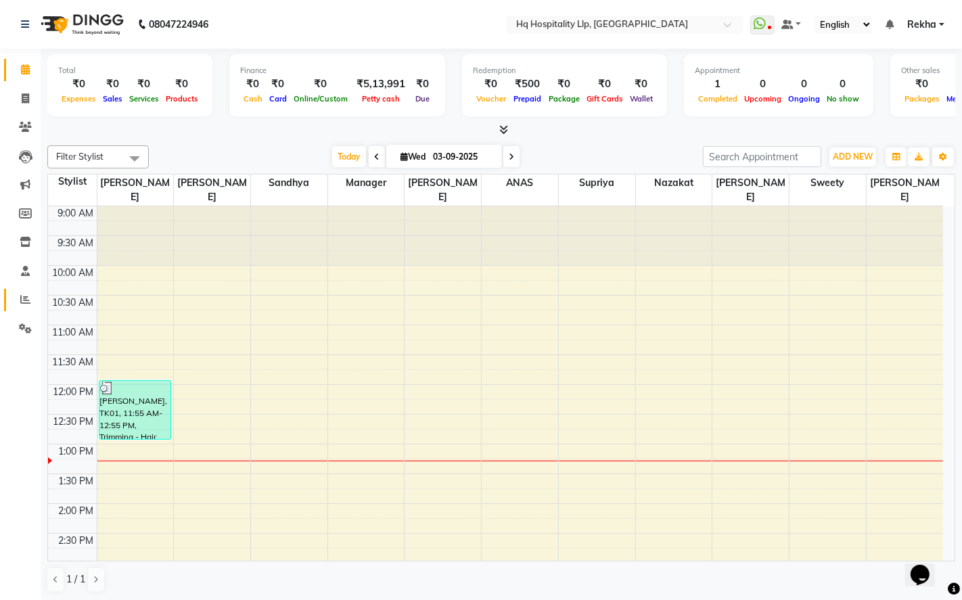
click at [23, 301] on icon at bounding box center [25, 299] width 10 height 10
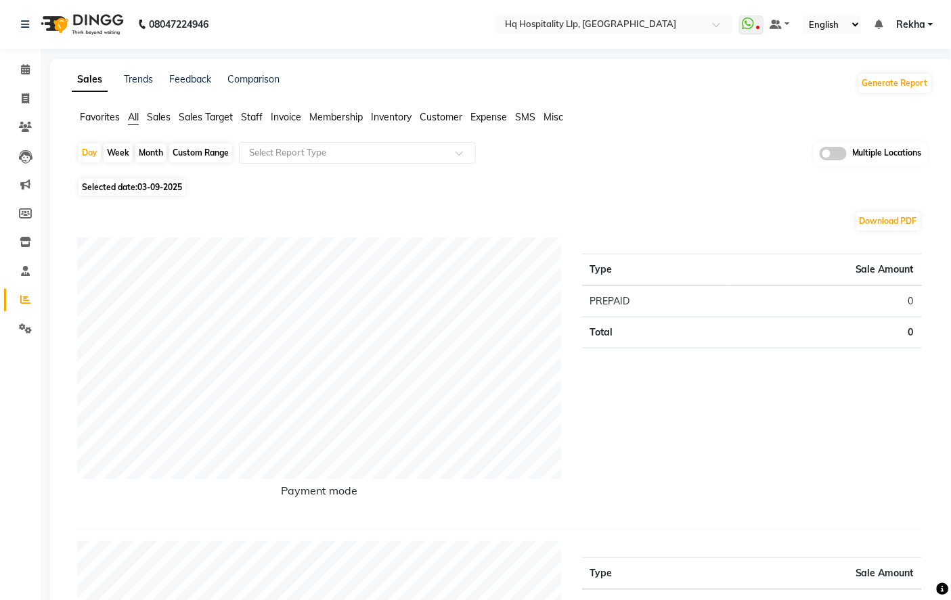
click at [125, 192] on span "Selected date: [DATE]" at bounding box center [131, 187] width 107 height 17
select select "9"
select select "2025"
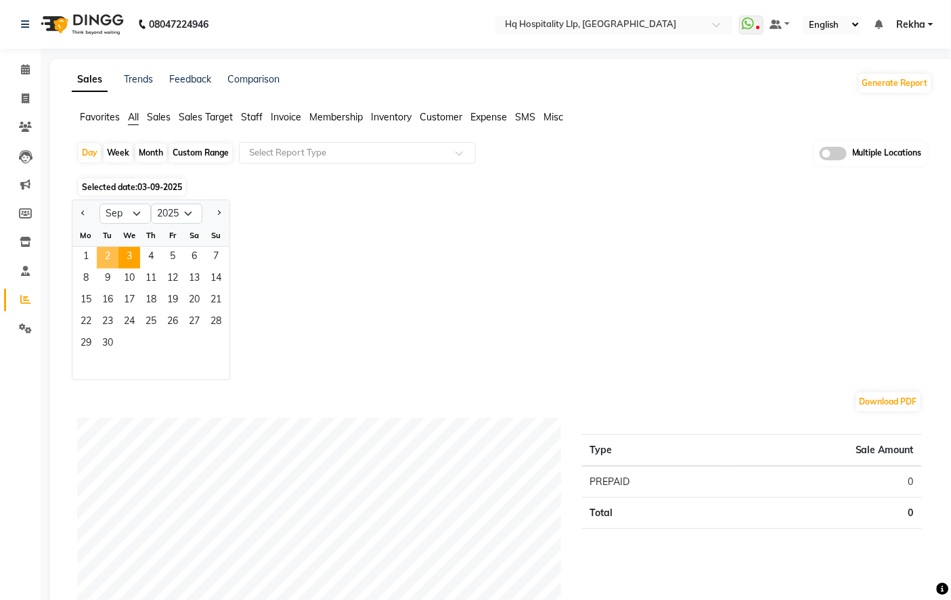
click at [104, 257] on span "2" at bounding box center [108, 258] width 22 height 22
